Goal: Find specific page/section: Find specific page/section

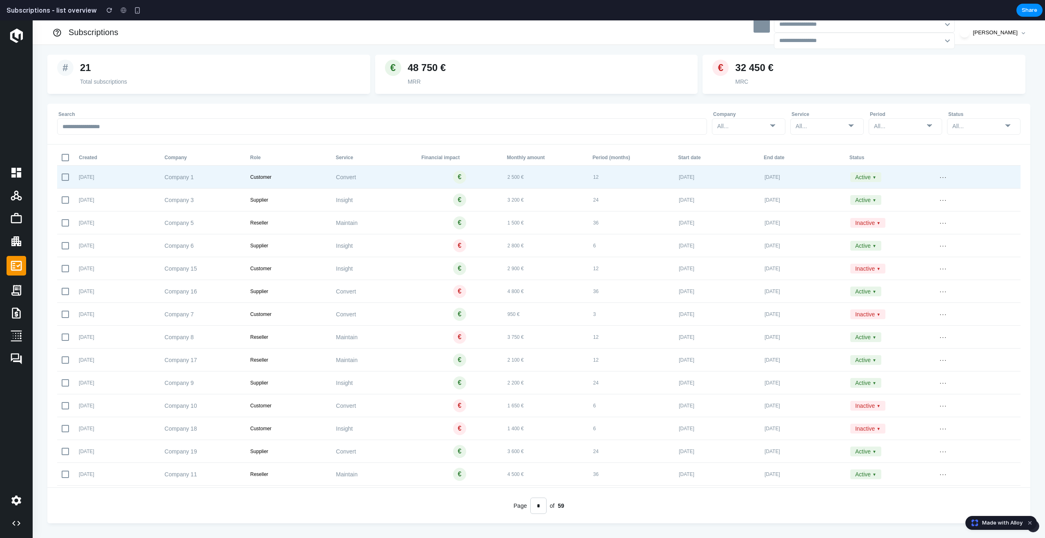
click at [802, 178] on div "2026-01-01" at bounding box center [807, 177] width 86 height 6
